Goal: Information Seeking & Learning: Understand process/instructions

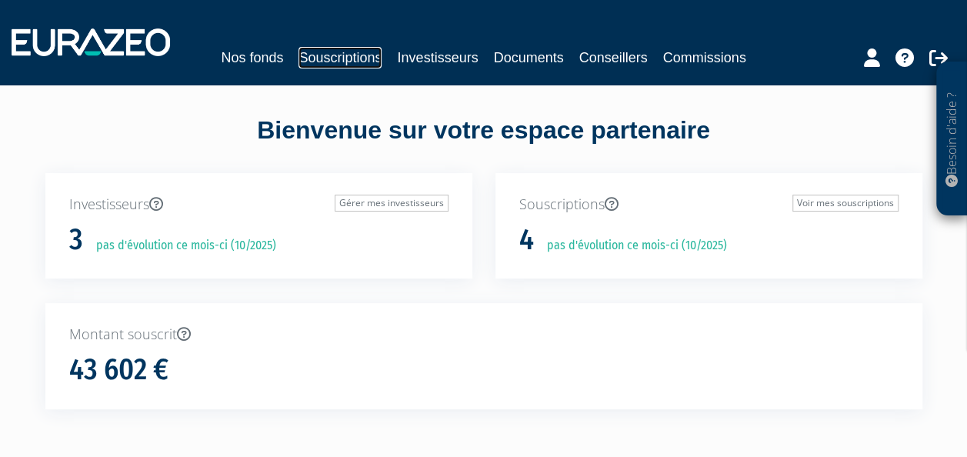
click at [332, 55] on link "Souscriptions" at bounding box center [340, 58] width 83 height 22
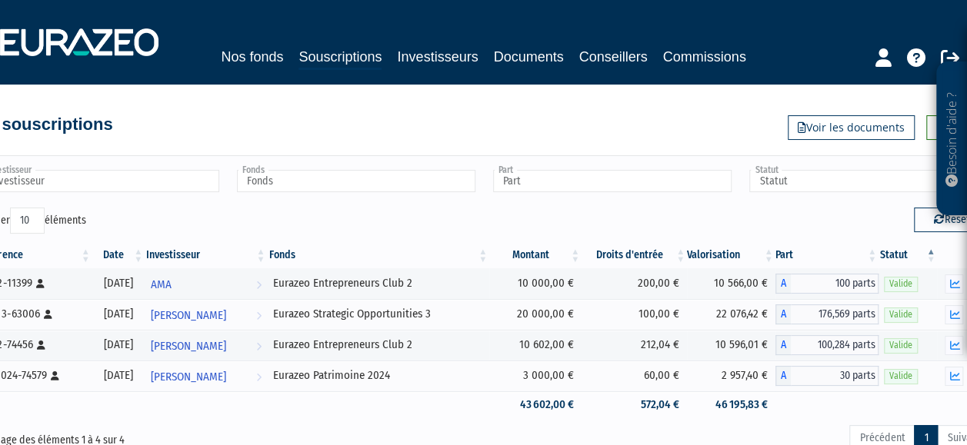
drag, startPoint x: 719, startPoint y: 445, endPoint x: 804, endPoint y: 452, distance: 85.7
click at [803, 445] on html "Besoin d'aide ? × J'ai besoin d'aide Si vous avez une question à propos du fonc…" at bounding box center [483, 291] width 967 height 582
click at [856, 128] on link "Voir les documents" at bounding box center [851, 127] width 127 height 25
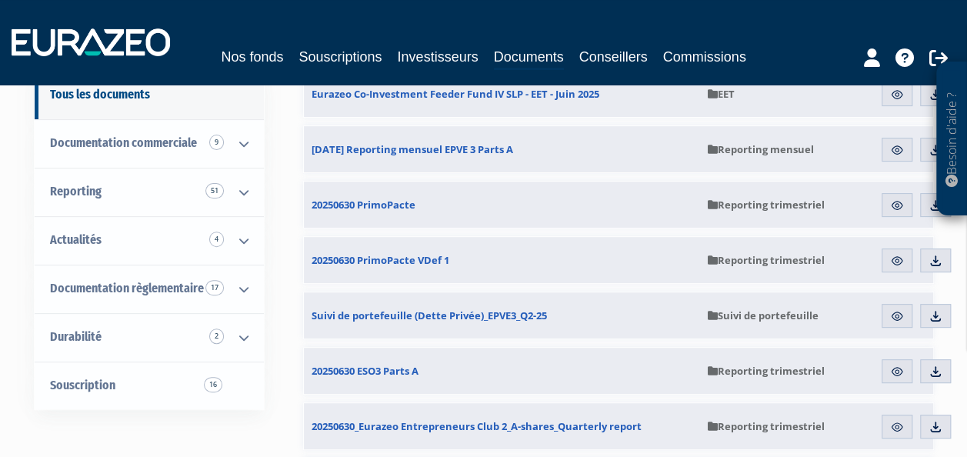
scroll to position [154, 0]
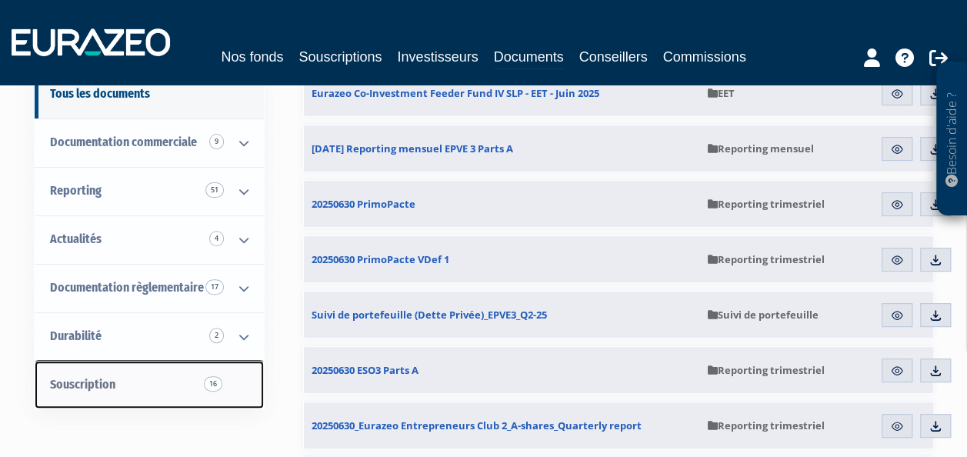
click at [148, 378] on link "Souscription 16" at bounding box center [149, 385] width 229 height 48
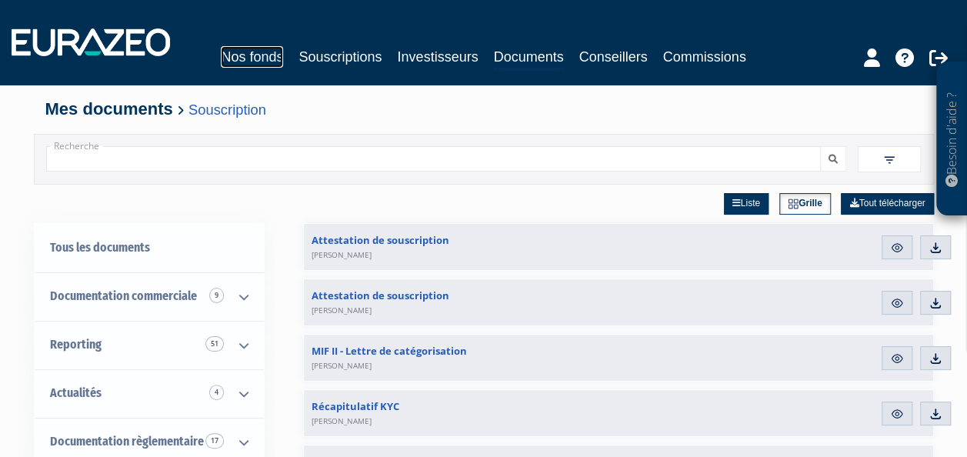
click at [249, 52] on link "Nos fonds" at bounding box center [252, 57] width 62 height 22
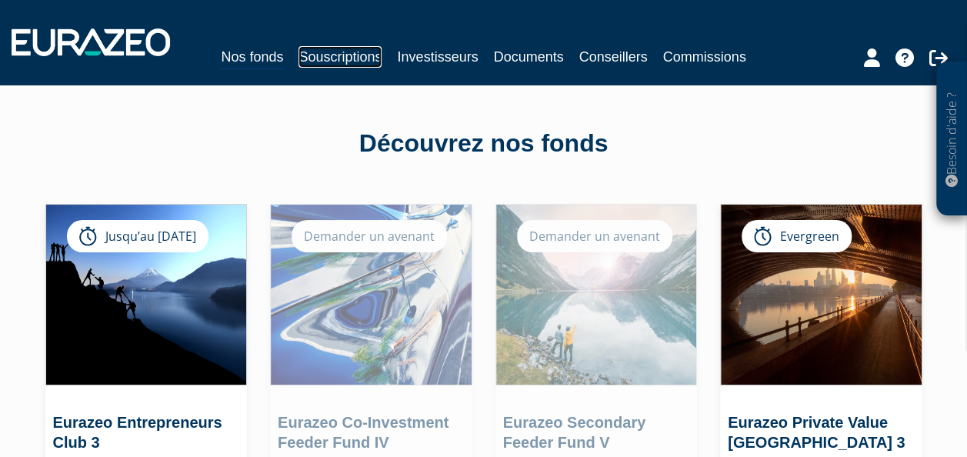
click at [332, 54] on link "Souscriptions" at bounding box center [340, 57] width 83 height 22
click at [699, 54] on link "Commissions" at bounding box center [704, 57] width 83 height 22
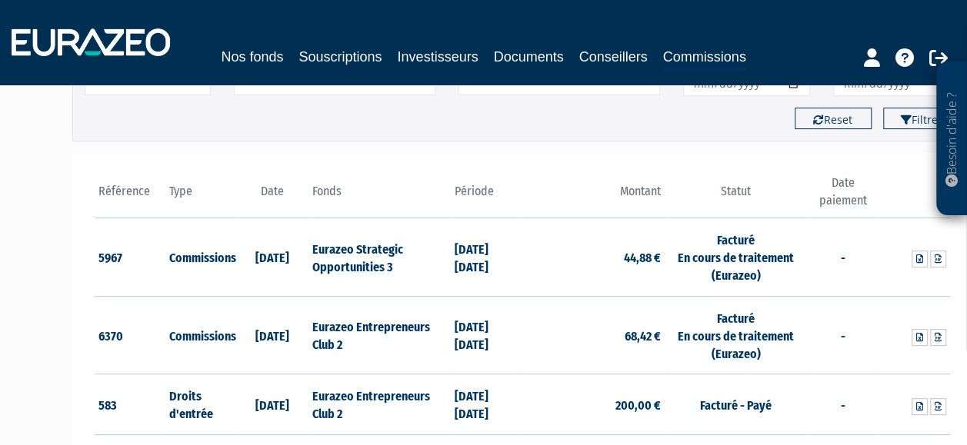
scroll to position [154, 0]
